Goal: Transaction & Acquisition: Purchase product/service

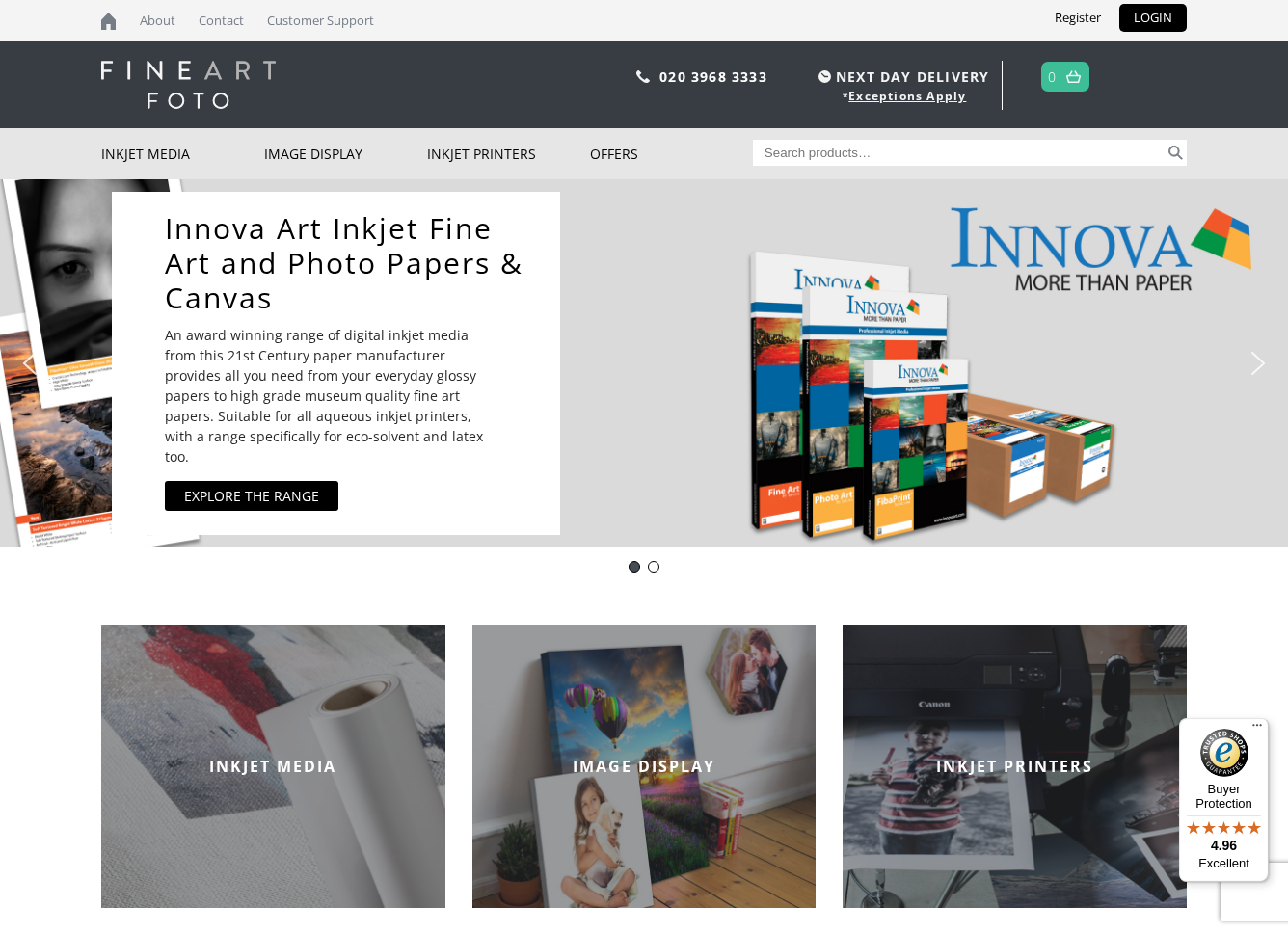
click at [885, 315] on div "Innova Art Inkjet Fine Art and Photo Papers & Canvas An award winning range of …" at bounding box center [639, 363] width 1055 height 362
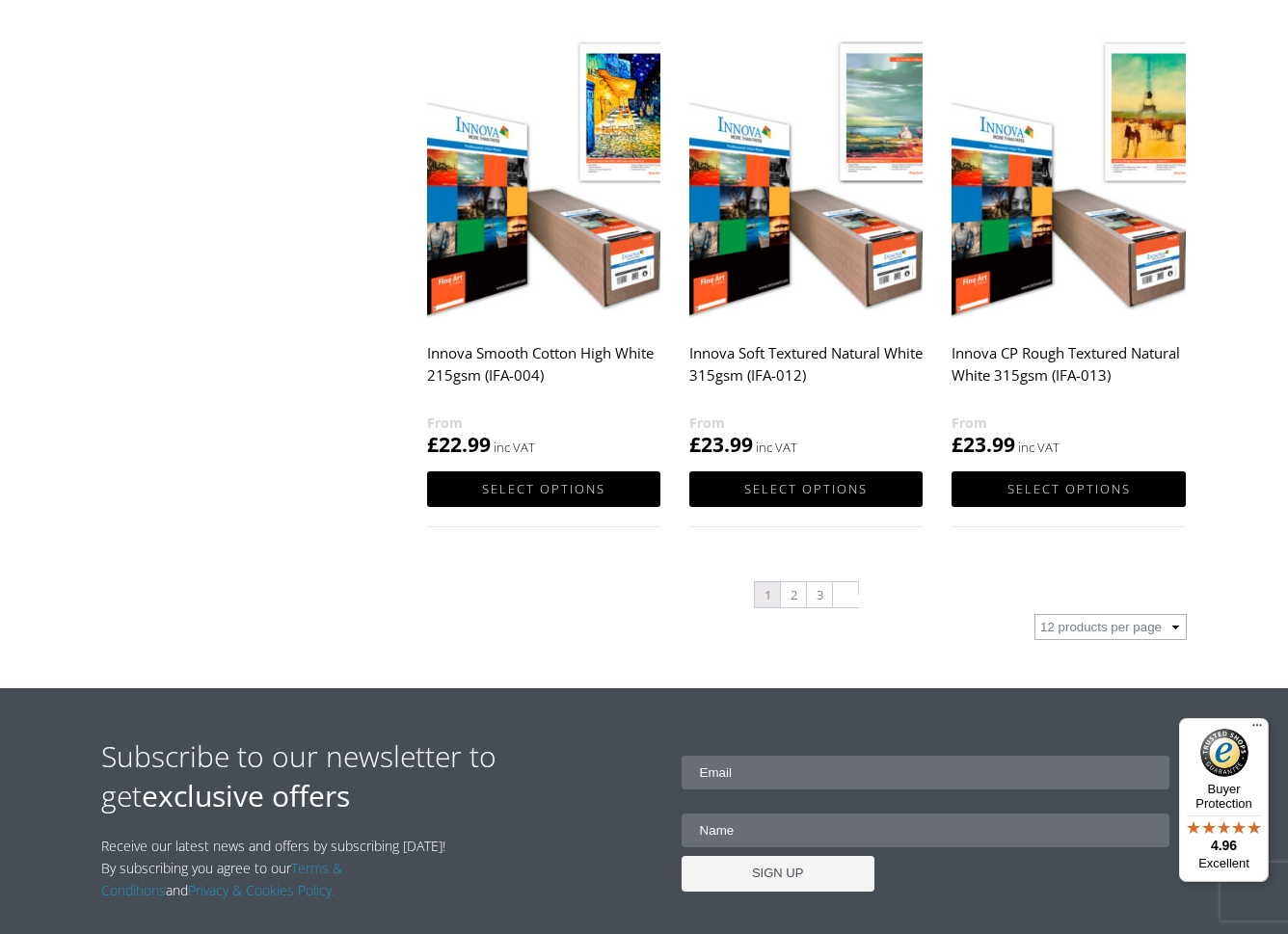
scroll to position [1927, 0]
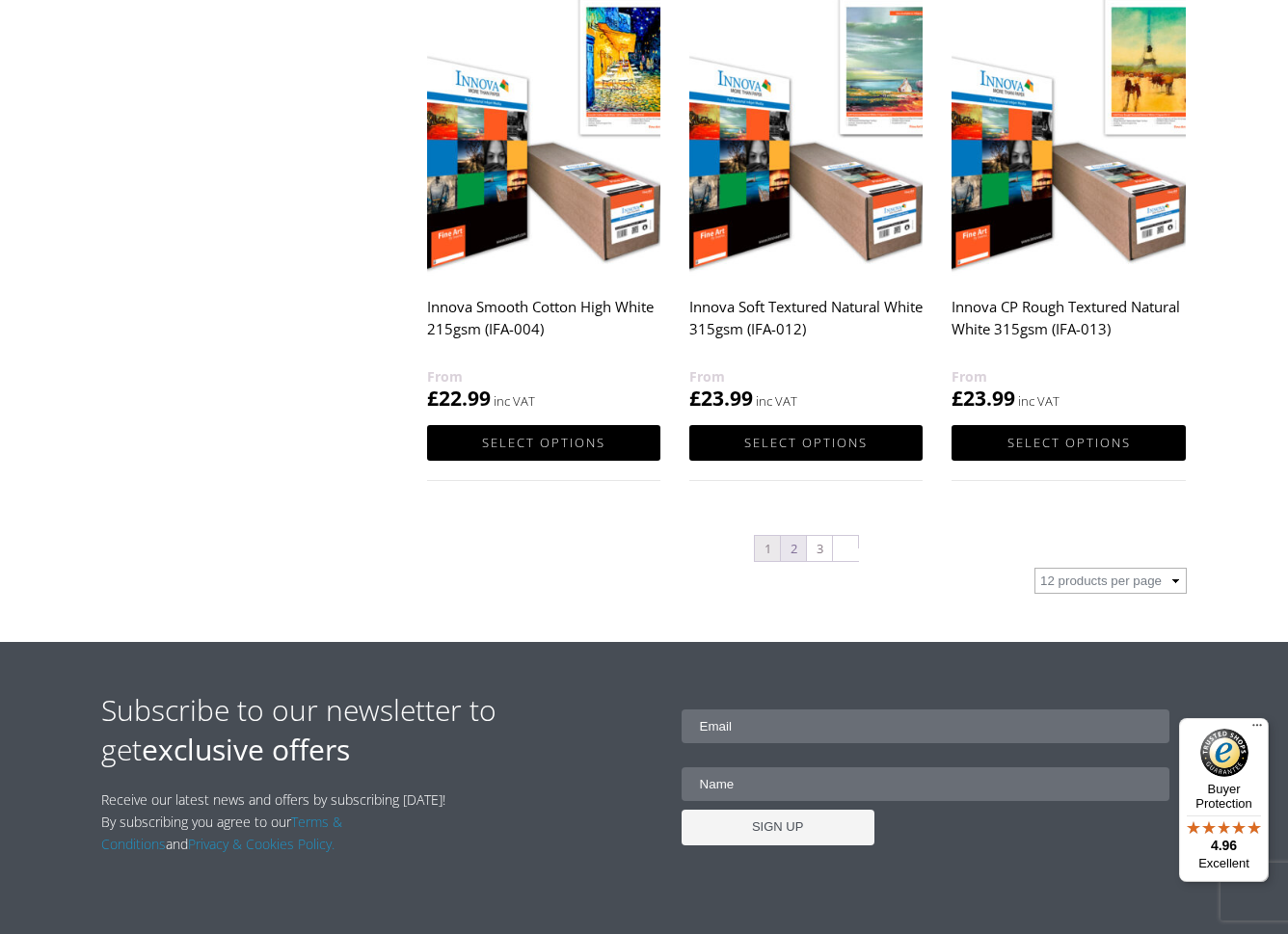
click at [794, 546] on link "2" at bounding box center [793, 548] width 25 height 25
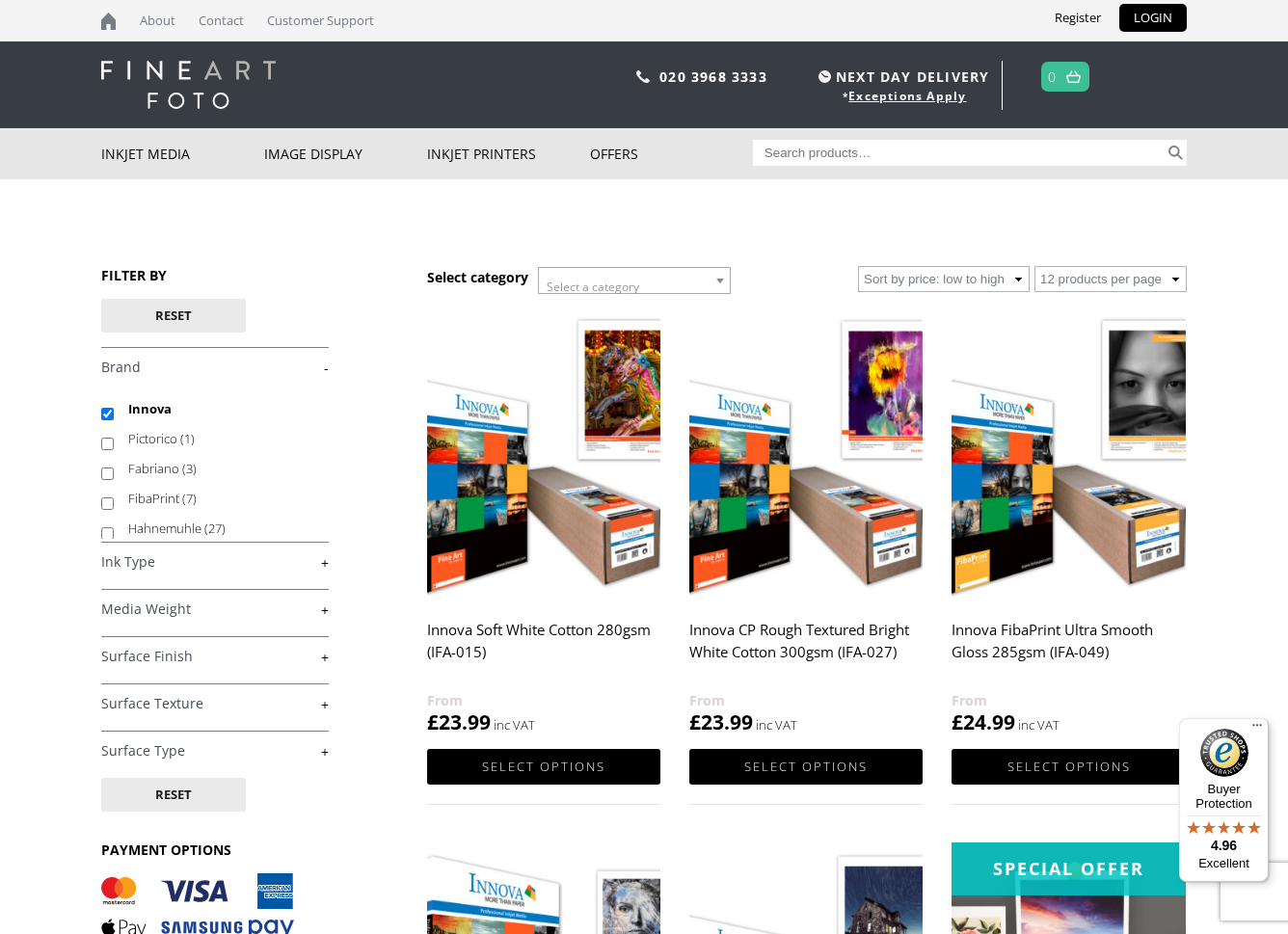
click at [600, 510] on img at bounding box center [543, 454] width 233 height 292
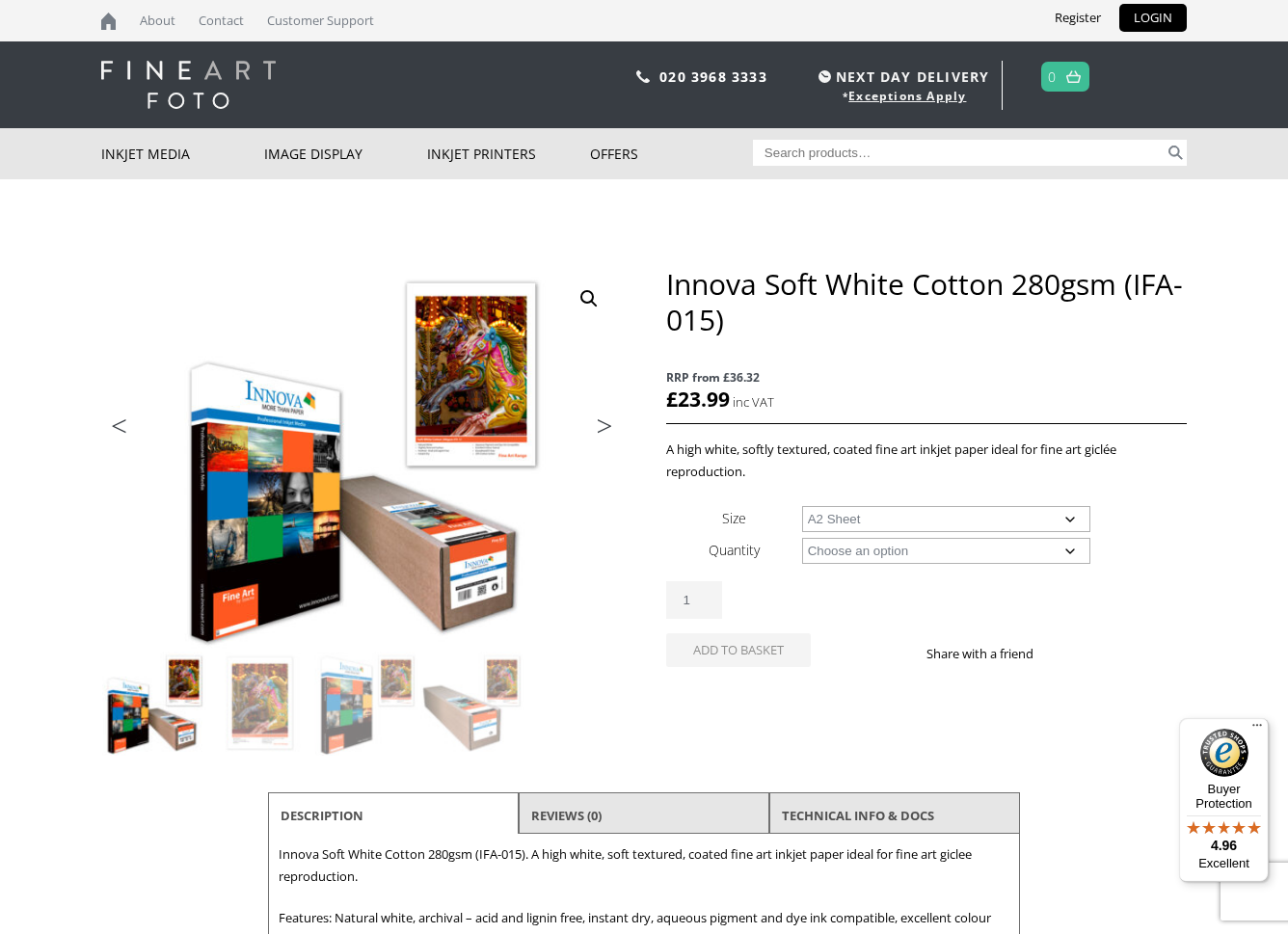
select select "a2-sheet"
select select "25-sheets"
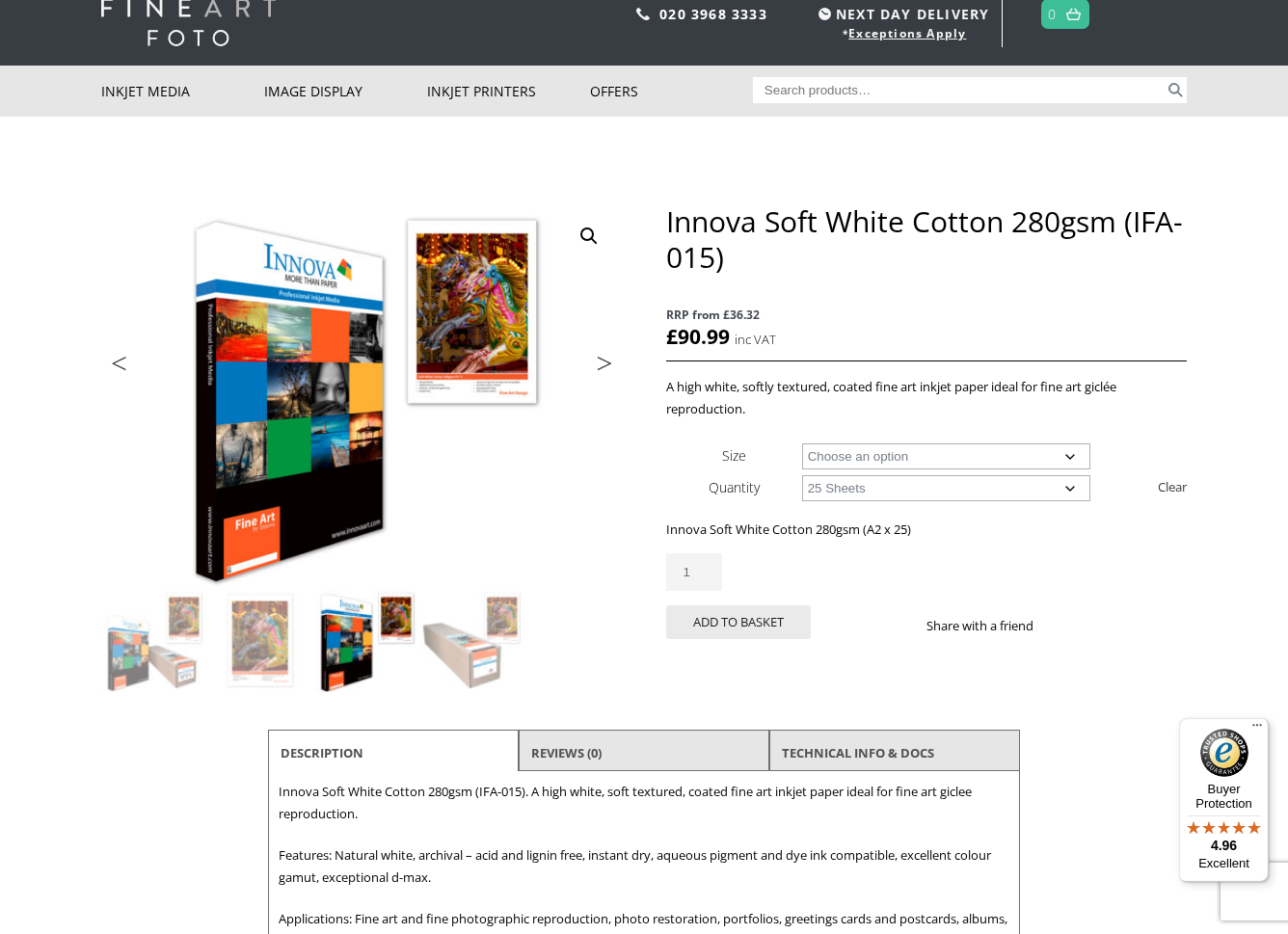
scroll to position [102, 0]
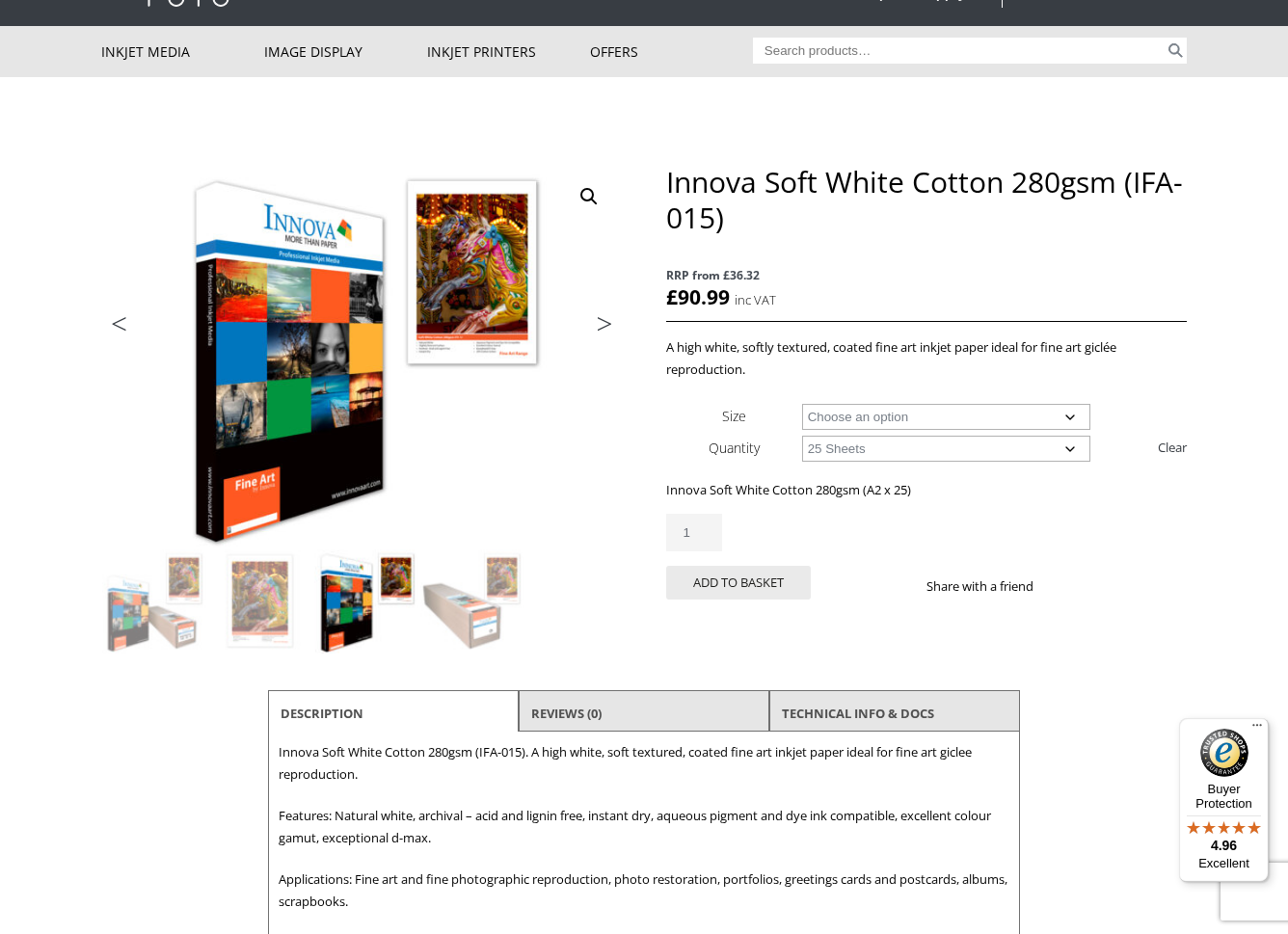
click at [968, 513] on div "Innova Soft White Cotton 280gsm (IFA-015) quantity 1" at bounding box center [927, 532] width 520 height 38
